Goal: Information Seeking & Learning: Find specific page/section

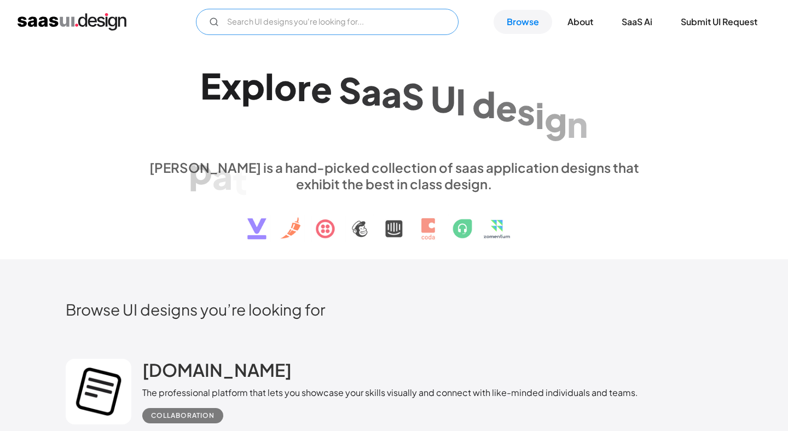
click at [288, 22] on input "Email Form" at bounding box center [327, 22] width 263 height 26
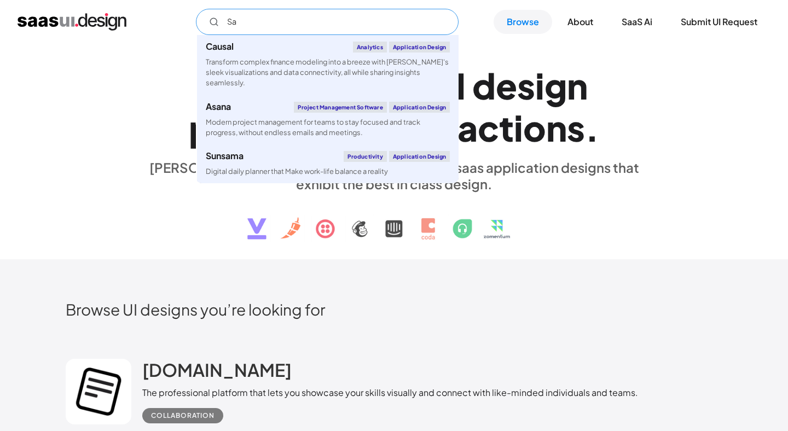
type input "S"
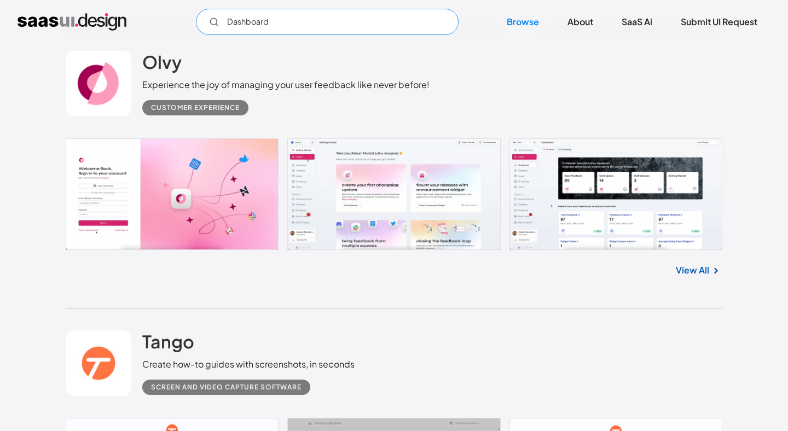
scroll to position [1527, 0]
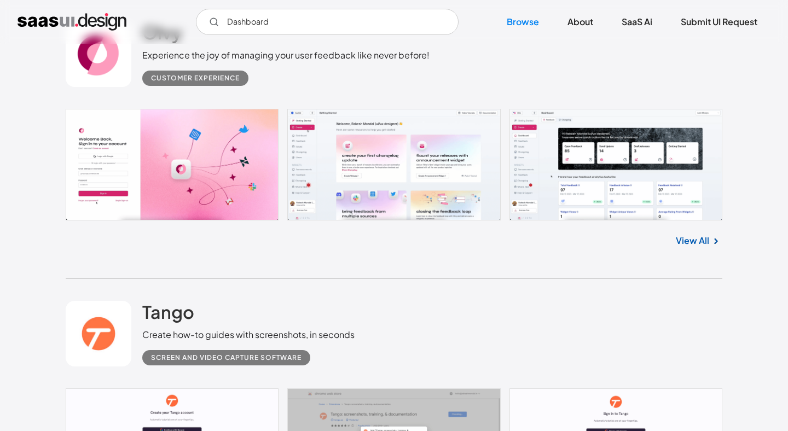
click at [643, 143] on link at bounding box center [394, 165] width 657 height 112
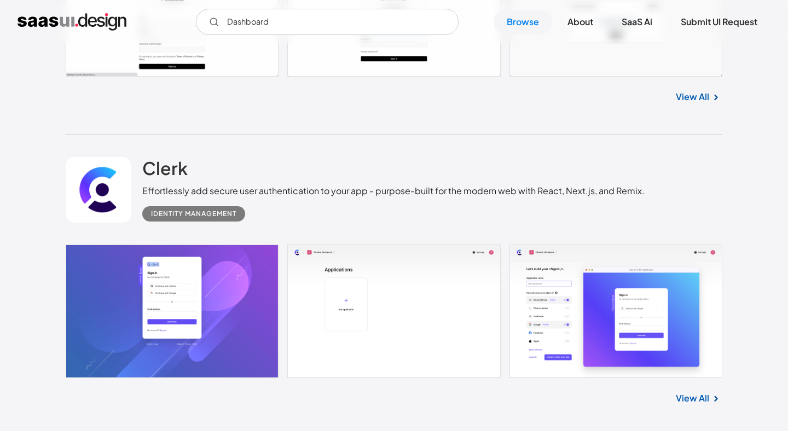
scroll to position [2322, 0]
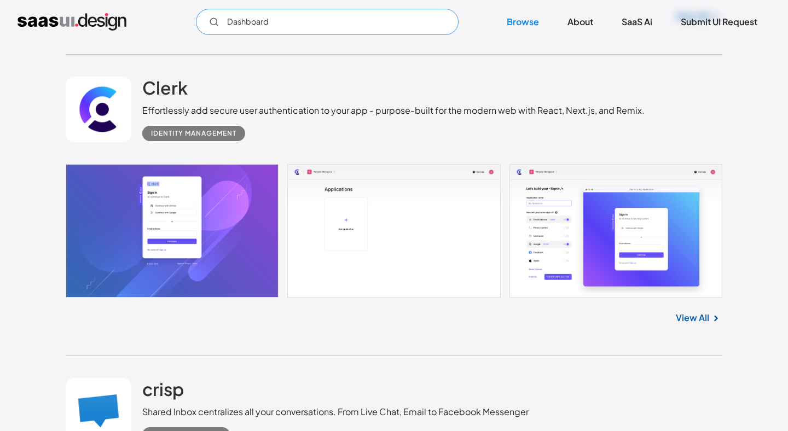
click at [280, 24] on input "Dashboard" at bounding box center [327, 22] width 263 height 26
drag, startPoint x: 275, startPoint y: 24, endPoint x: 186, endPoint y: 24, distance: 88.7
click at [186, 24] on div "Dashboard Not found ! Thank you! Your submission has been received! Oops! Somet…" at bounding box center [394, 22] width 753 height 26
type input "Job seeker"
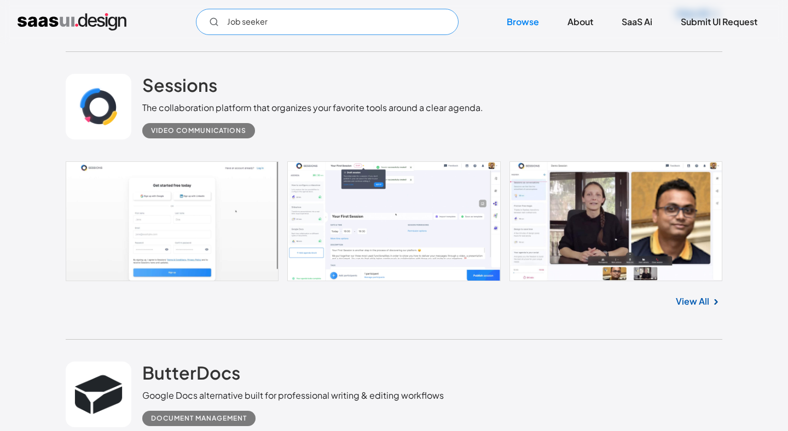
scroll to position [4738, 0]
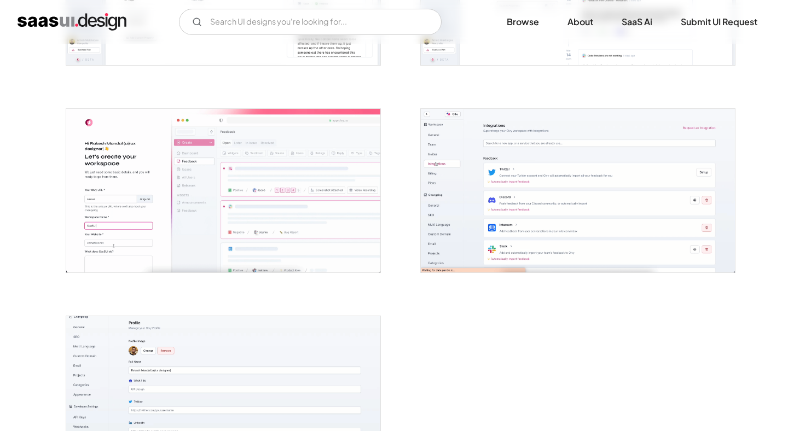
scroll to position [1601, 0]
